Goal: Check status: Check status

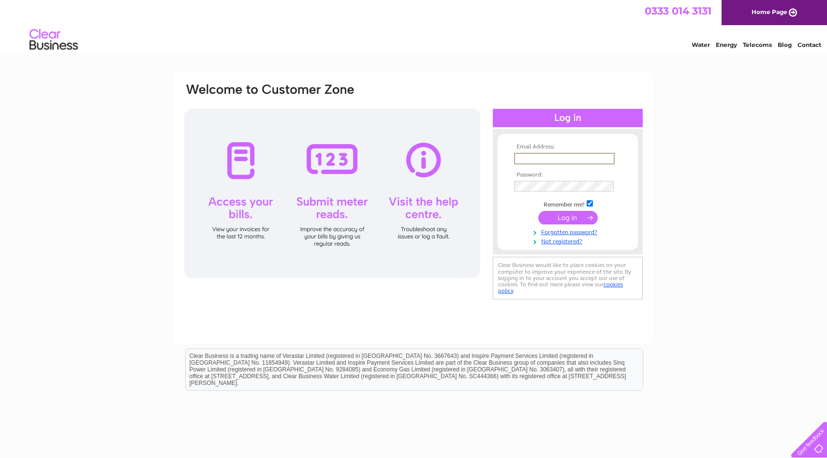
click at [552, 161] on input "text" at bounding box center [564, 159] width 101 height 12
type input "fernwehclaydesigns@gmail.com"
click at [539, 211] on input "submit" at bounding box center [569, 218] width 60 height 14
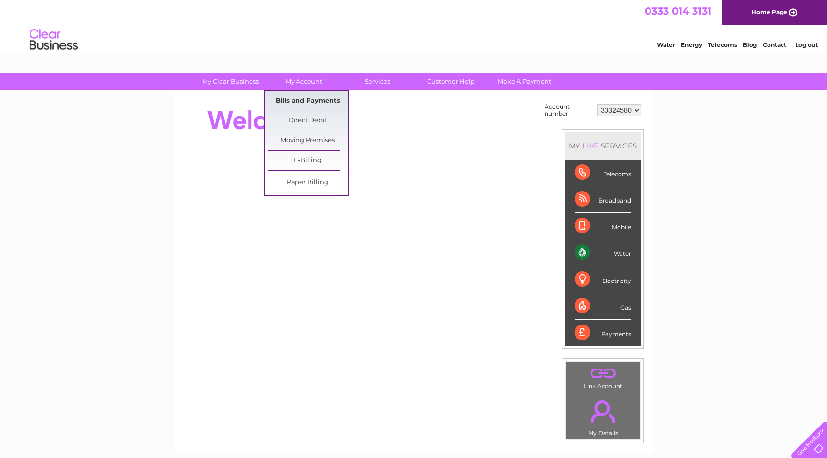
click at [301, 104] on link "Bills and Payments" at bounding box center [308, 100] width 80 height 19
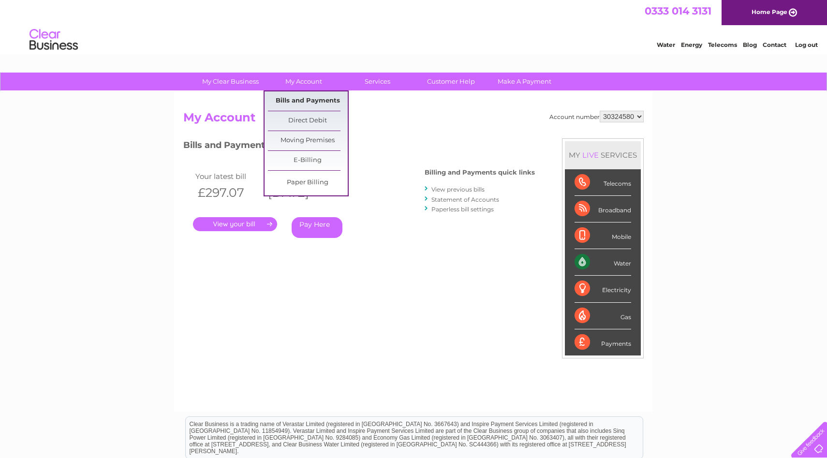
click at [315, 105] on link "Bills and Payments" at bounding box center [308, 100] width 80 height 19
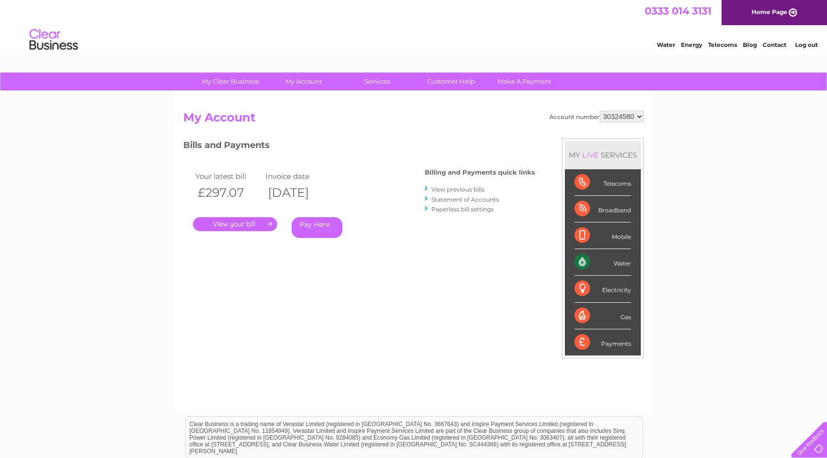
click at [245, 226] on link "." at bounding box center [235, 224] width 84 height 14
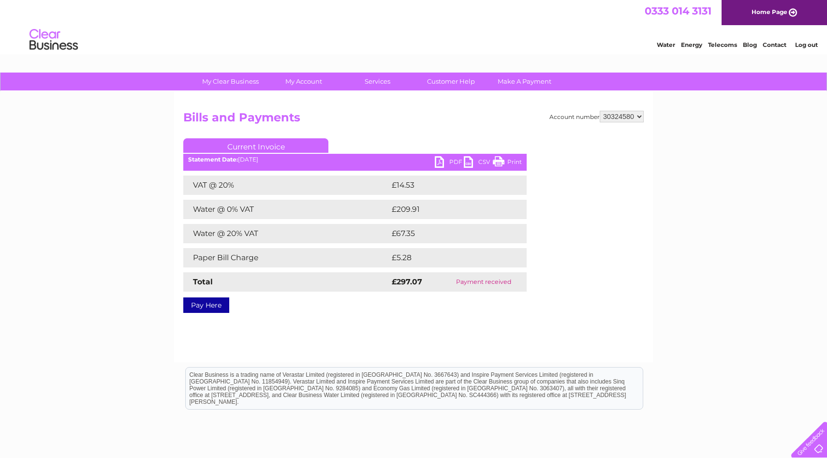
drag, startPoint x: 471, startPoint y: 282, endPoint x: 533, endPoint y: 281, distance: 61.9
click at [533, 281] on div "Account number 30324580 Bills and Payments Current Invoice PDF CSV Print Total" at bounding box center [413, 210] width 461 height 199
click at [516, 283] on td "Payment received" at bounding box center [483, 281] width 87 height 19
